Goal: Information Seeking & Learning: Compare options

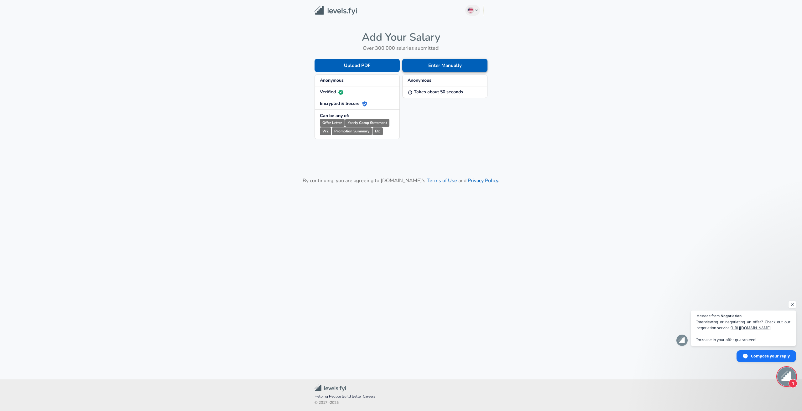
click at [444, 68] on button "Enter Manually" at bounding box center [444, 65] width 85 height 13
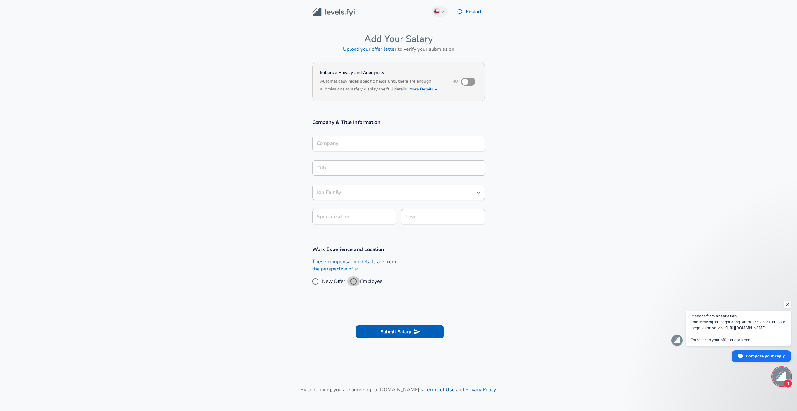
click at [357, 278] on input "Employee" at bounding box center [353, 281] width 13 height 10
radio input "true"
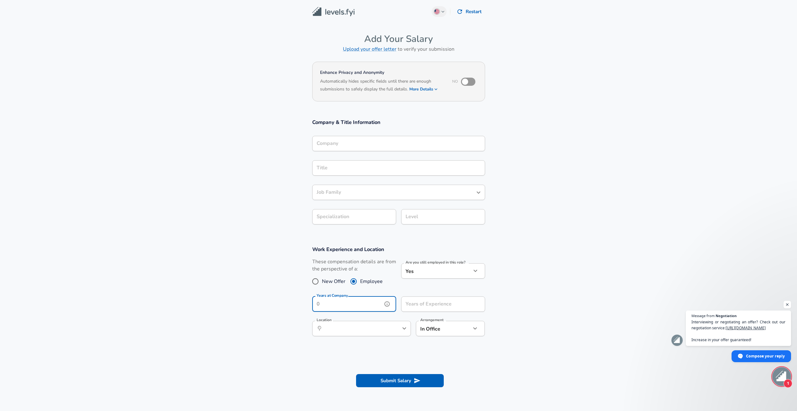
click at [378, 300] on input "Years at Company" at bounding box center [347, 304] width 70 height 15
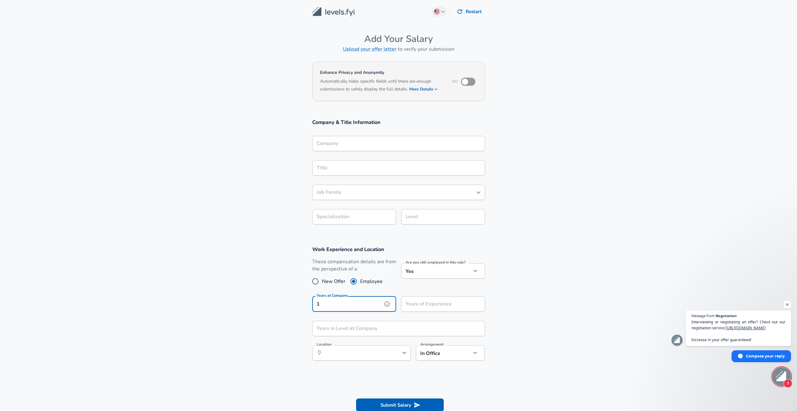
type input "1"
click at [426, 295] on div "Years of Experience Years of Experience" at bounding box center [440, 304] width 89 height 24
click at [431, 301] on input "Years of Experience" at bounding box center [436, 304] width 70 height 15
type input "7"
click at [433, 336] on div "Years in Level at Company Years in Level at Company" at bounding box center [398, 329] width 173 height 17
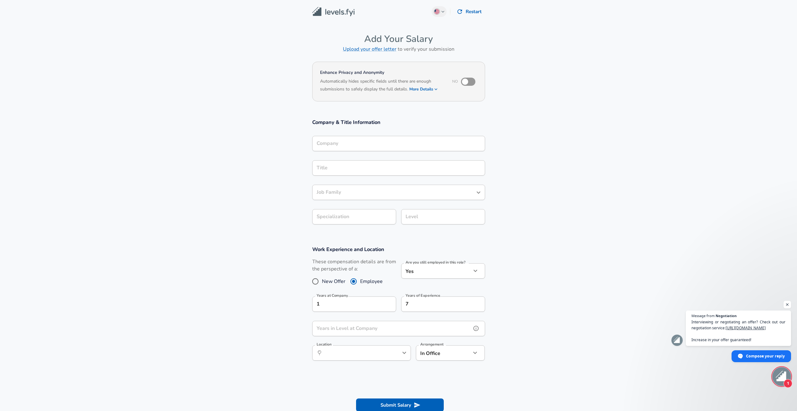
click at [426, 333] on input "Years in Level at Company" at bounding box center [391, 328] width 159 height 15
type input "1"
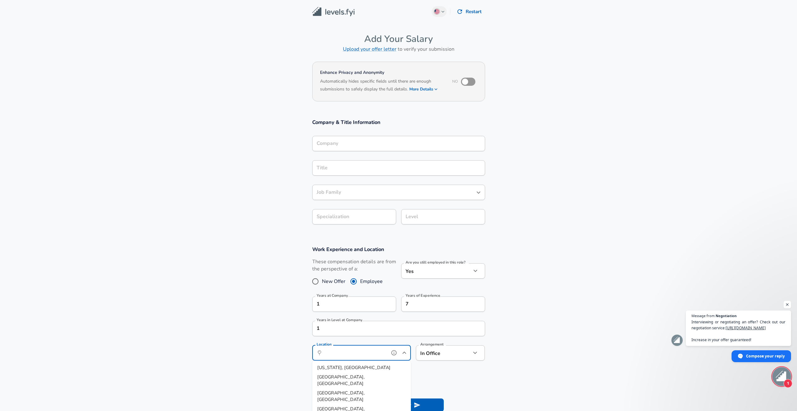
click at [353, 351] on input "Location" at bounding box center [355, 353] width 64 height 10
type input "[GEOGRAPHIC_DATA], [GEOGRAPHIC_DATA]"
drag, startPoint x: 464, startPoint y: 363, endPoint x: 463, endPoint y: 358, distance: 5.0
click at [464, 363] on div "Arrangement In Office office Arrangement" at bounding box center [448, 352] width 74 height 24
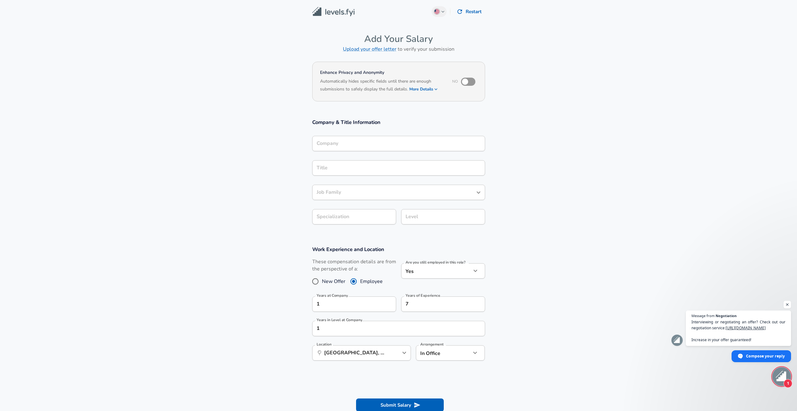
click at [463, 357] on div "In Office office Arrangement" at bounding box center [450, 352] width 69 height 15
click at [477, 356] on icon "button" at bounding box center [475, 353] width 8 height 8
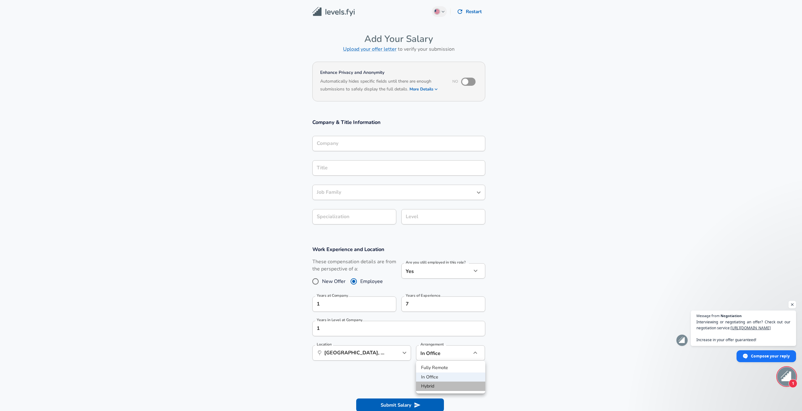
click at [455, 384] on li "Hybrid" at bounding box center [450, 386] width 69 height 9
type input "hybrid"
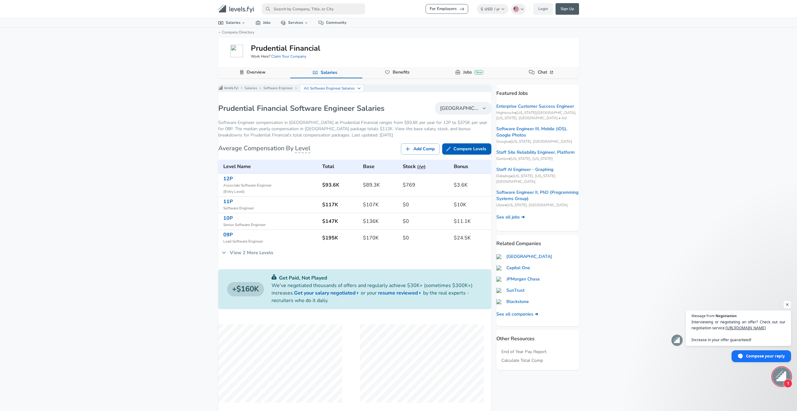
click at [271, 73] on button "Overview" at bounding box center [254, 72] width 72 height 11
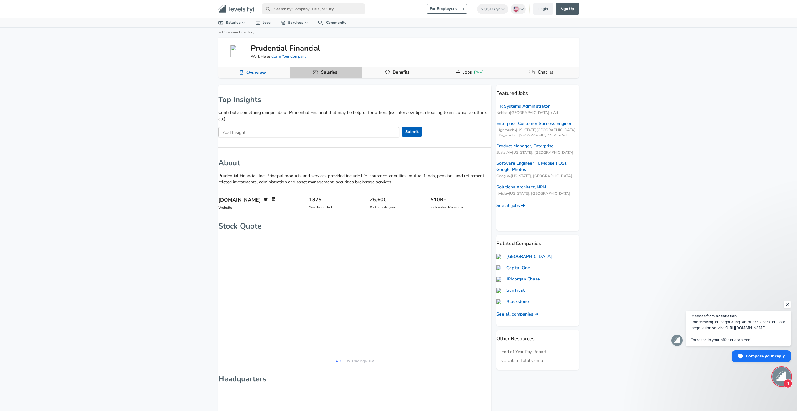
click at [356, 75] on button "Salaries" at bounding box center [326, 72] width 72 height 11
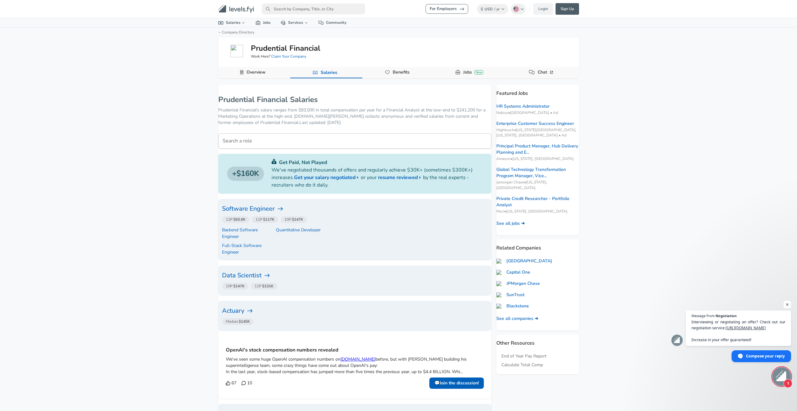
click at [144, 124] on div "For Employers $ USD / yr Change English ([GEOGRAPHIC_DATA]) Change Login Sign U…" at bounding box center [398, 205] width 797 height 411
click at [284, 4] on input "primary" at bounding box center [313, 8] width 103 height 11
type input "metlife"
click link "MetLife" at bounding box center [319, 22] width 114 height 10
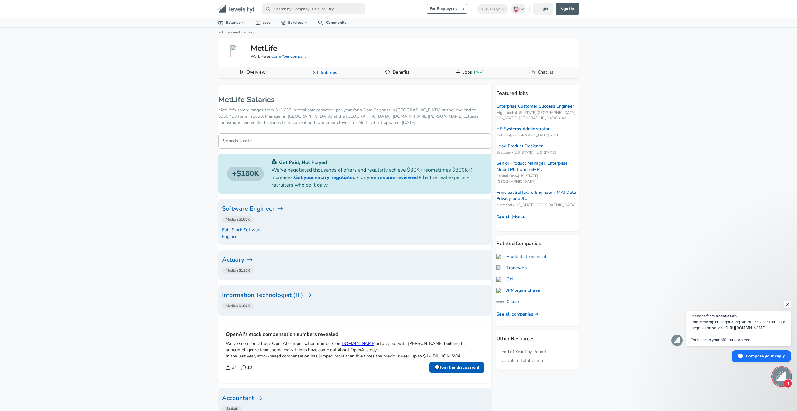
click at [283, 211] on icon at bounding box center [280, 209] width 6 height 6
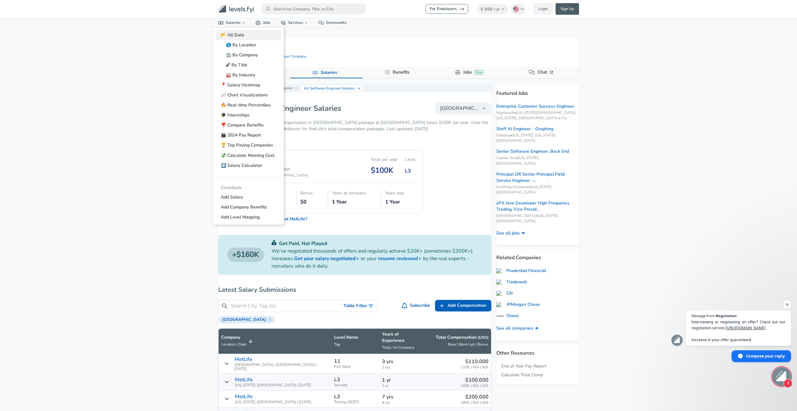
click at [242, 39] on link "📂 All Data" at bounding box center [248, 35] width 65 height 10
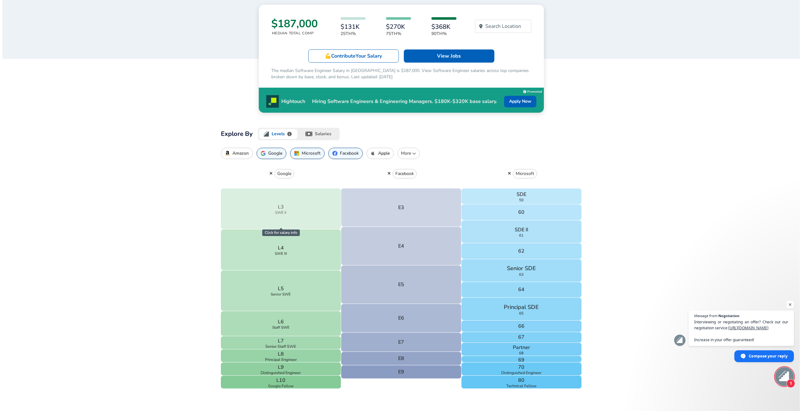
scroll to position [94, 0]
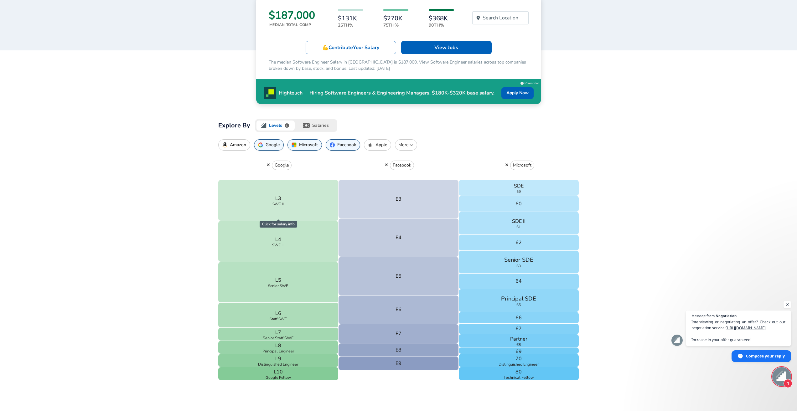
click at [505, 165] on button "button" at bounding box center [506, 165] width 7 height 6
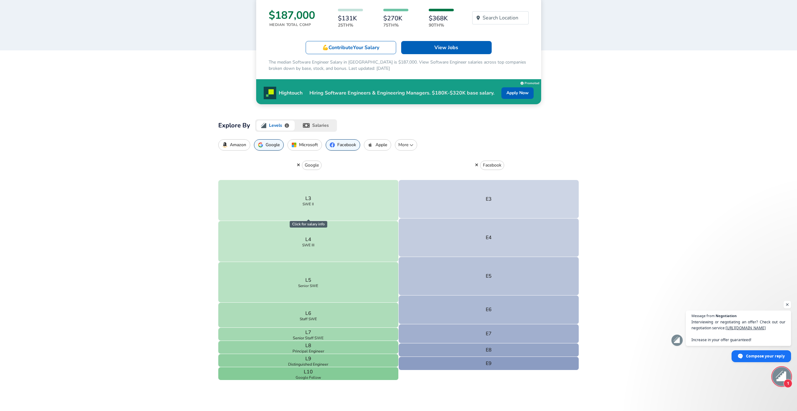
click at [409, 145] on p "More" at bounding box center [406, 145] width 17 height 6
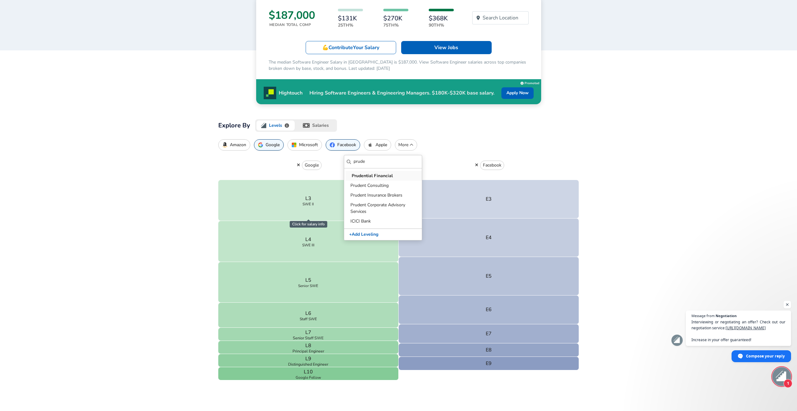
type input "prude"
click at [390, 173] on p "Prudential Financial" at bounding box center [384, 176] width 65 height 7
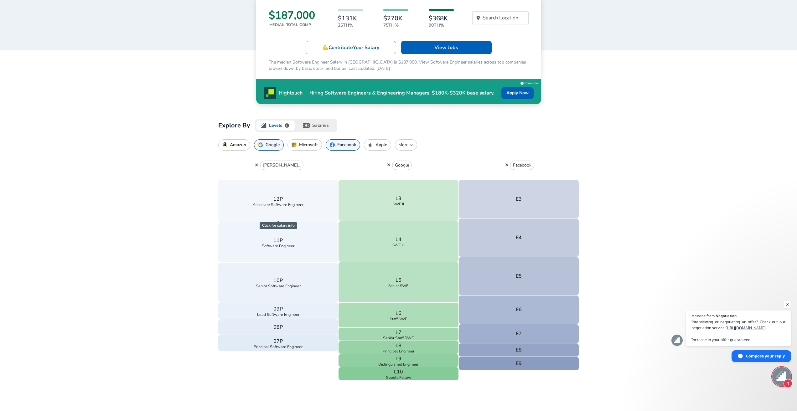
click at [385, 165] on button "button" at bounding box center [388, 165] width 7 height 6
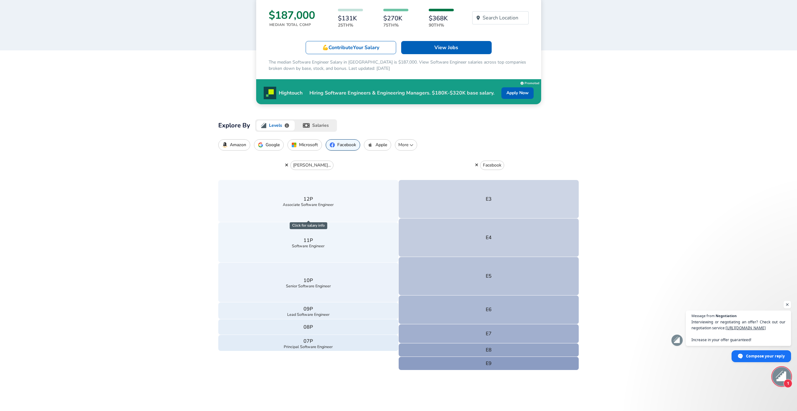
click at [475, 166] on icon "button" at bounding box center [476, 165] width 3 height 4
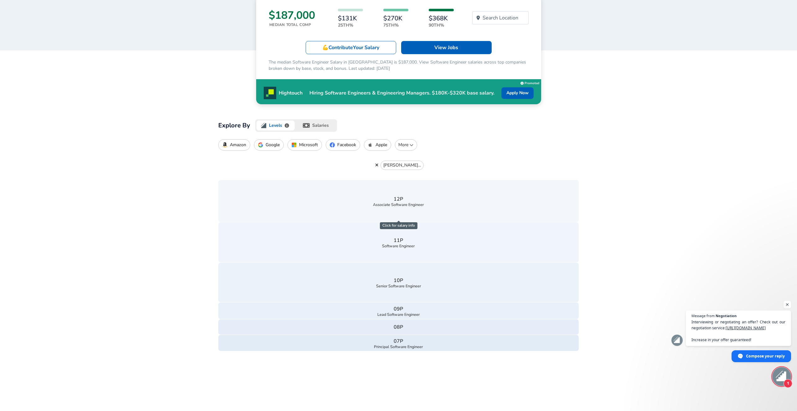
click at [402, 147] on p "More" at bounding box center [406, 145] width 17 height 6
type input "metli"
click at [389, 177] on p "MetLife" at bounding box center [384, 176] width 65 height 7
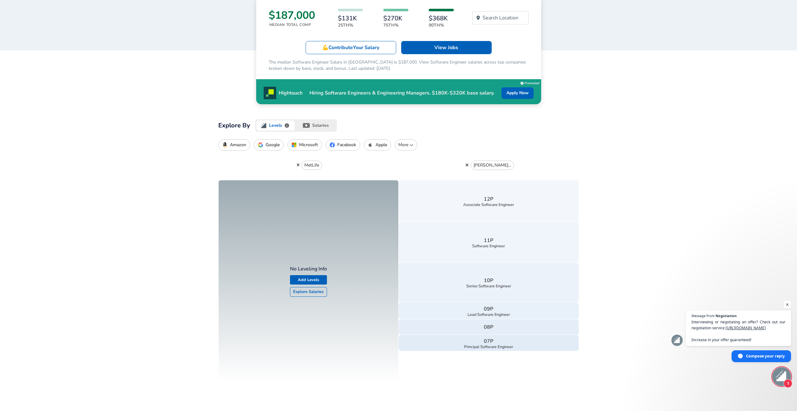
click at [297, 164] on icon "button" at bounding box center [298, 165] width 3 height 3
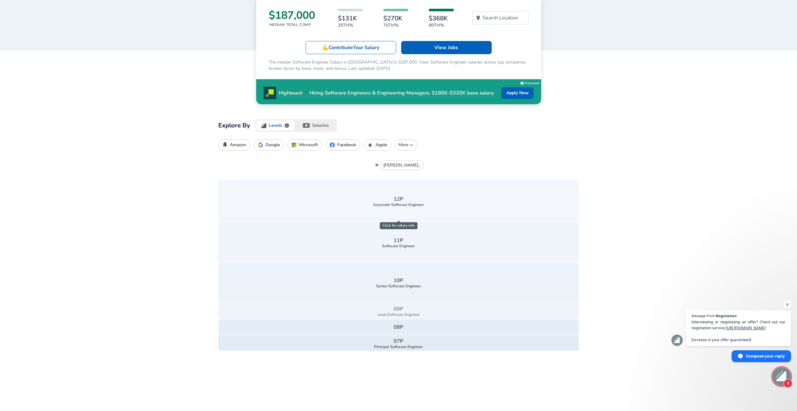
click at [412, 311] on button "09P Lead Software Engineer" at bounding box center [398, 310] width 361 height 17
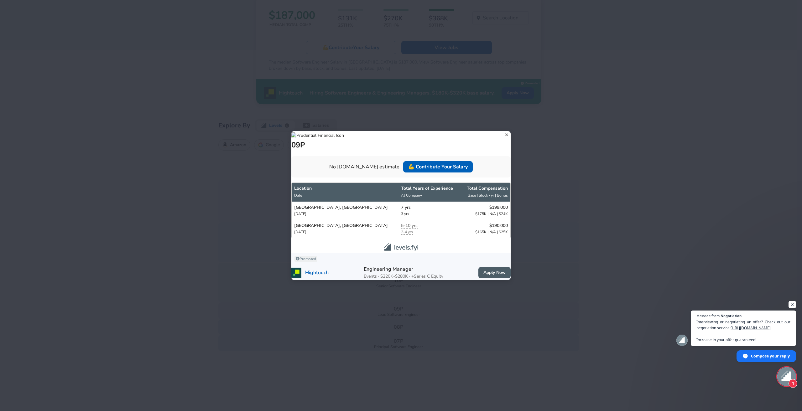
click at [237, 251] on div "09P No [DOMAIN_NAME] estimate. 💪 Contribute Your Salary Location Date Total Yea…" at bounding box center [401, 205] width 802 height 411
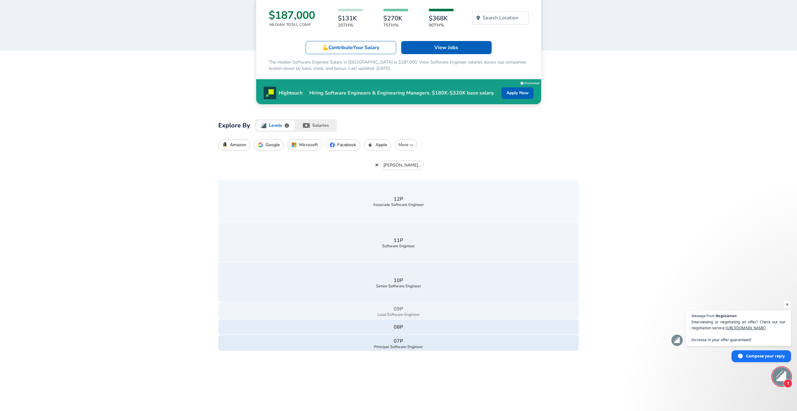
click at [412, 318] on button "09P Lead Software Engineer" at bounding box center [398, 310] width 361 height 17
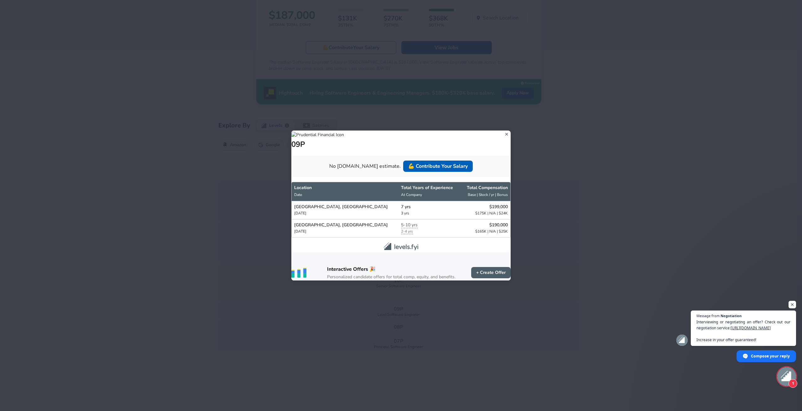
click at [326, 341] on div "09P No [DOMAIN_NAME] estimate. 💪 Contribute Your Salary Location Date Total Yea…" at bounding box center [401, 205] width 802 height 411
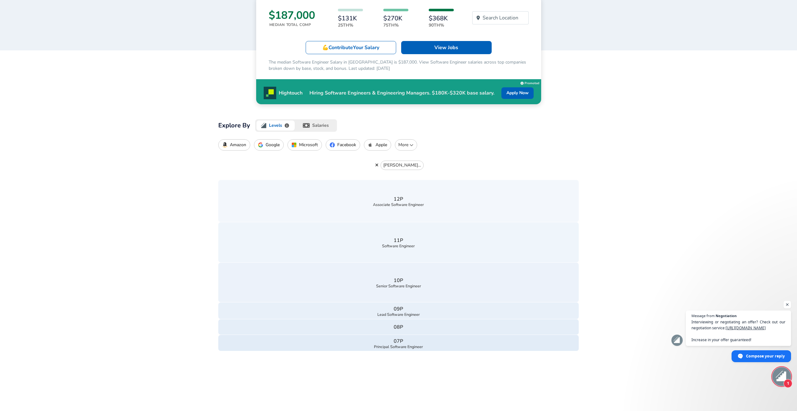
click at [374, 352] on div "[PERSON_NAME]... 12P Associate Software Engineer 11P Software Engineer 10P Seni…" at bounding box center [398, 266] width 361 height 231
click at [384, 346] on span "Principal Software Engineer" at bounding box center [398, 347] width 49 height 4
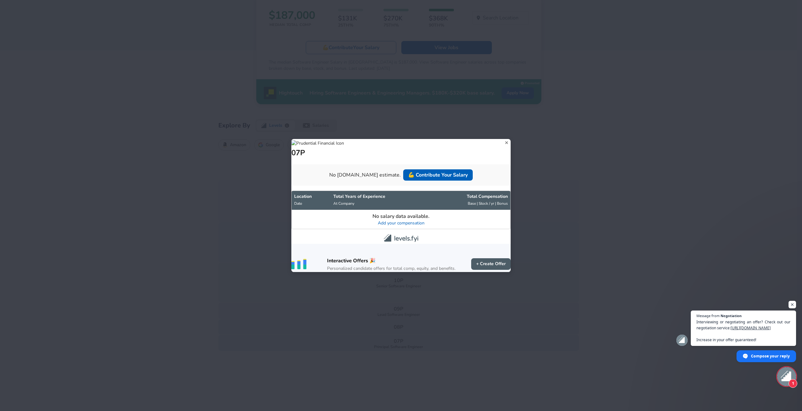
click at [532, 313] on div "07P No [DOMAIN_NAME] estimate. 💪 Contribute Your Salary Location Date Total Yea…" at bounding box center [401, 205] width 802 height 411
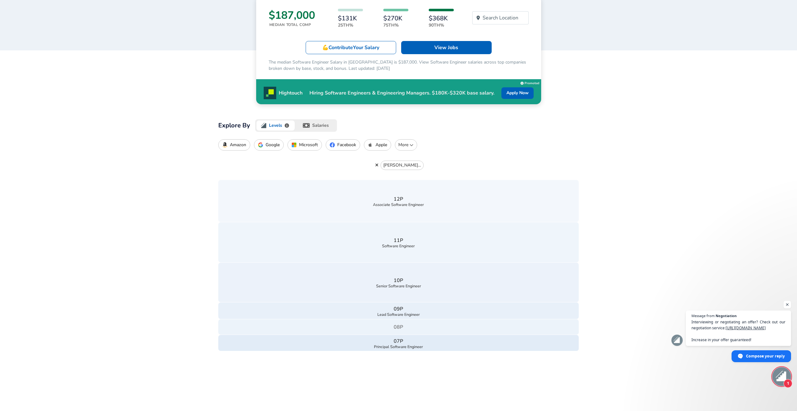
click at [423, 329] on button "08P" at bounding box center [398, 327] width 361 height 16
